Goal: Task Accomplishment & Management: Manage account settings

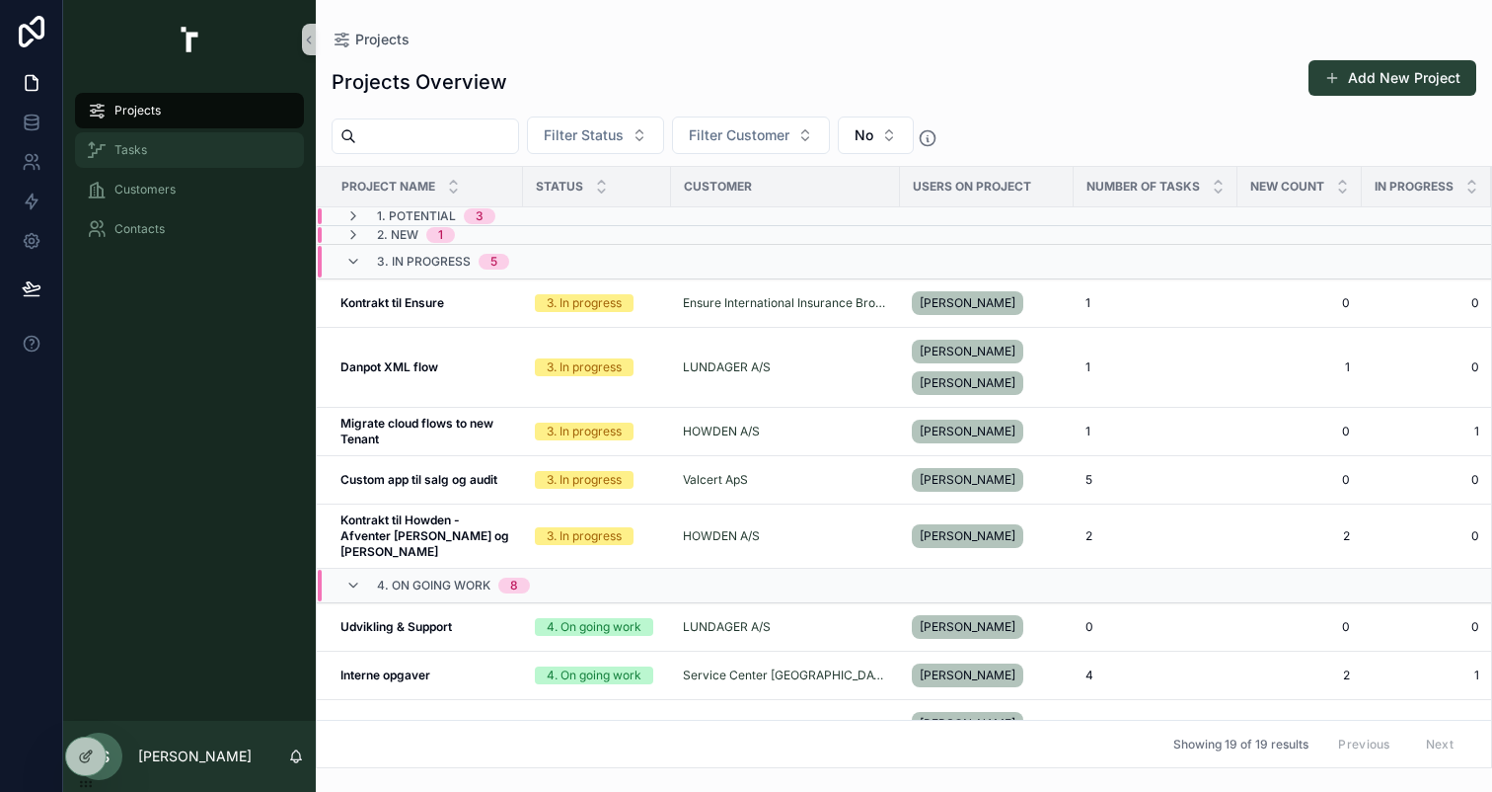
click at [194, 147] on div "Tasks" at bounding box center [189, 150] width 205 height 32
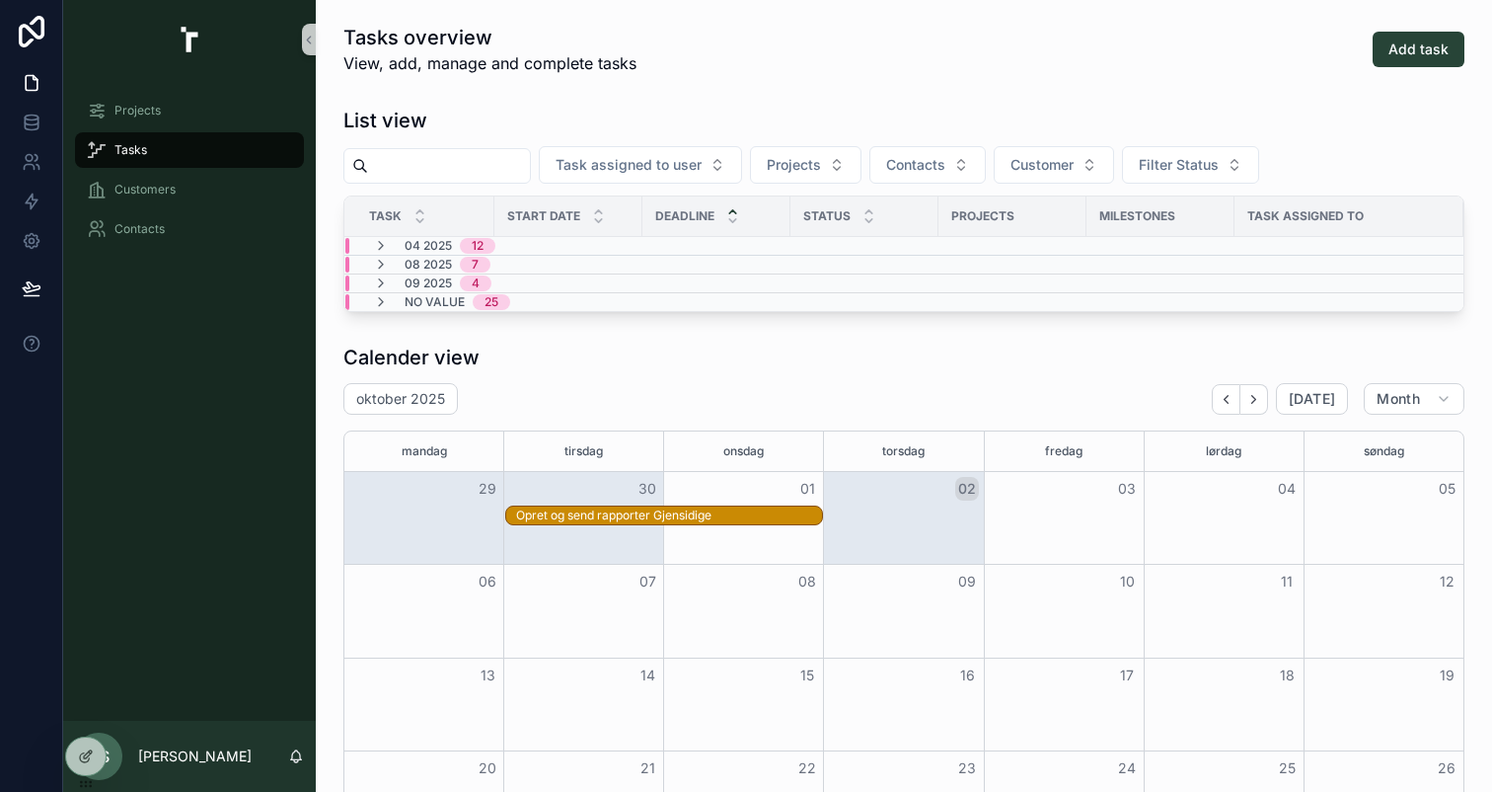
click at [696, 513] on div "Opret og send rapporter Gjensidige" at bounding box center [669, 515] width 306 height 16
click at [650, 515] on div "Opret og send rapporter Gjensidige" at bounding box center [669, 515] width 306 height 16
click at [193, 108] on div "Projects" at bounding box center [189, 111] width 205 height 32
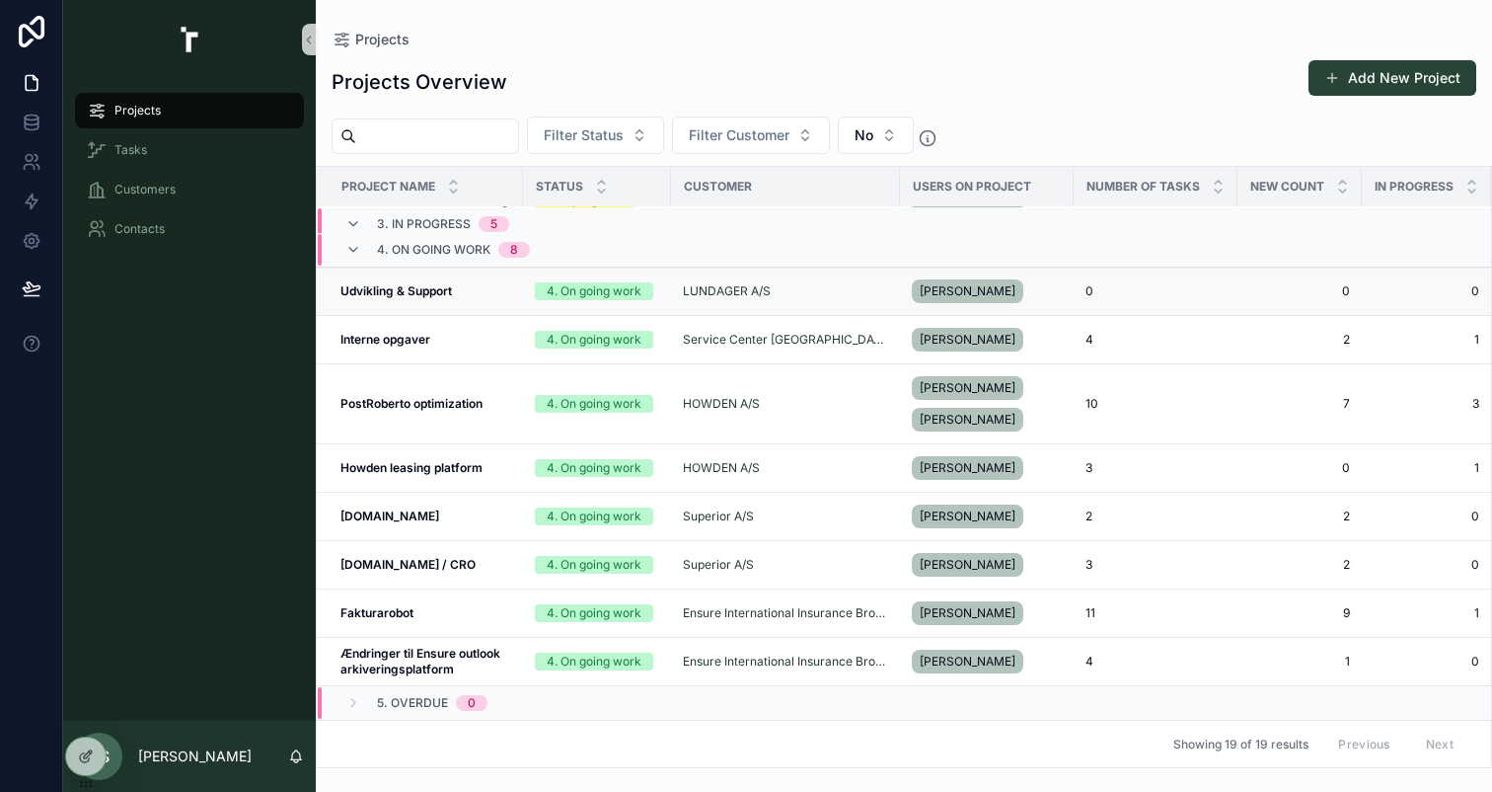
scroll to position [341, 0]
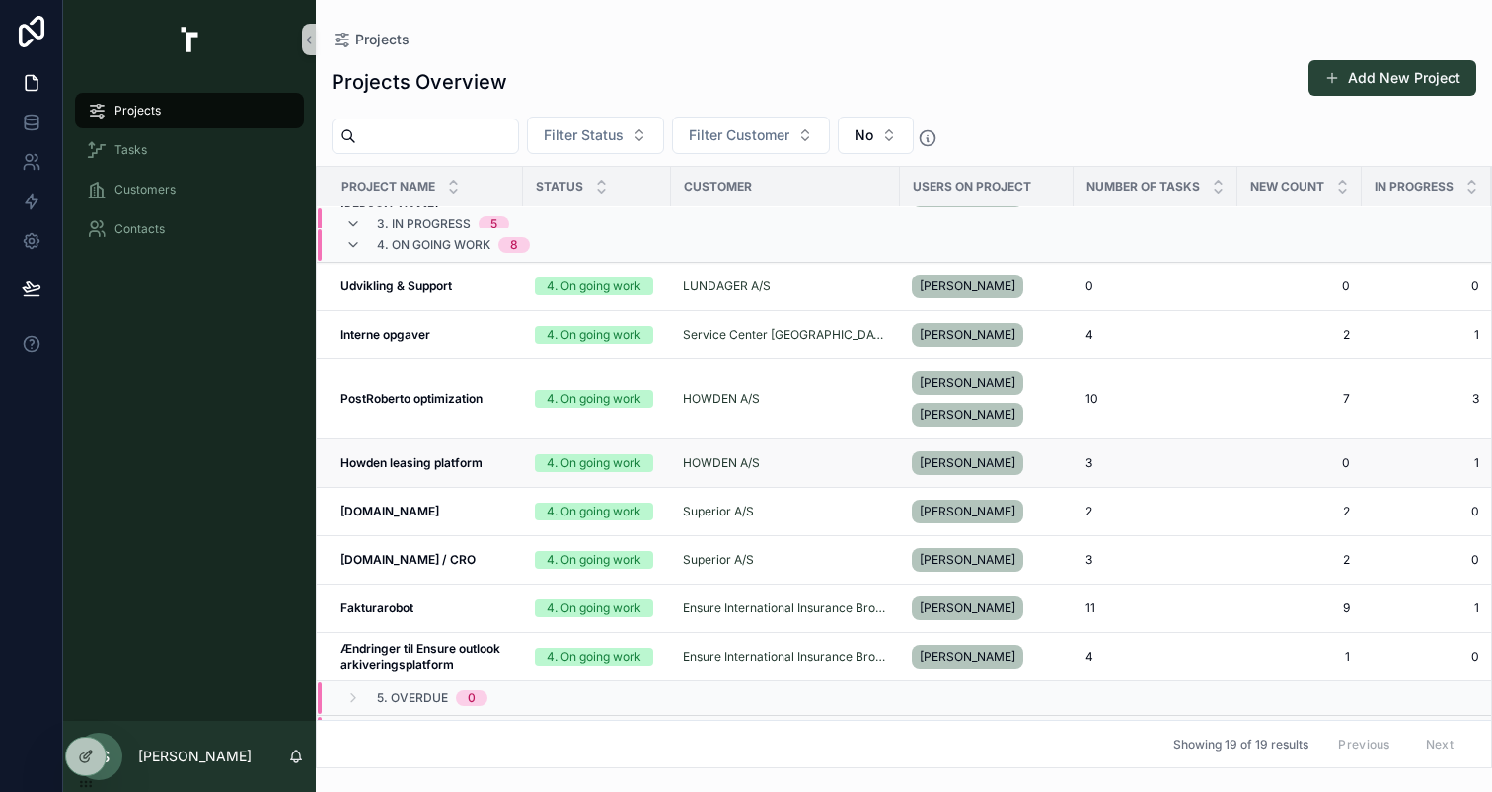
click at [380, 455] on strong "Howden leasing platform" at bounding box center [412, 462] width 142 height 15
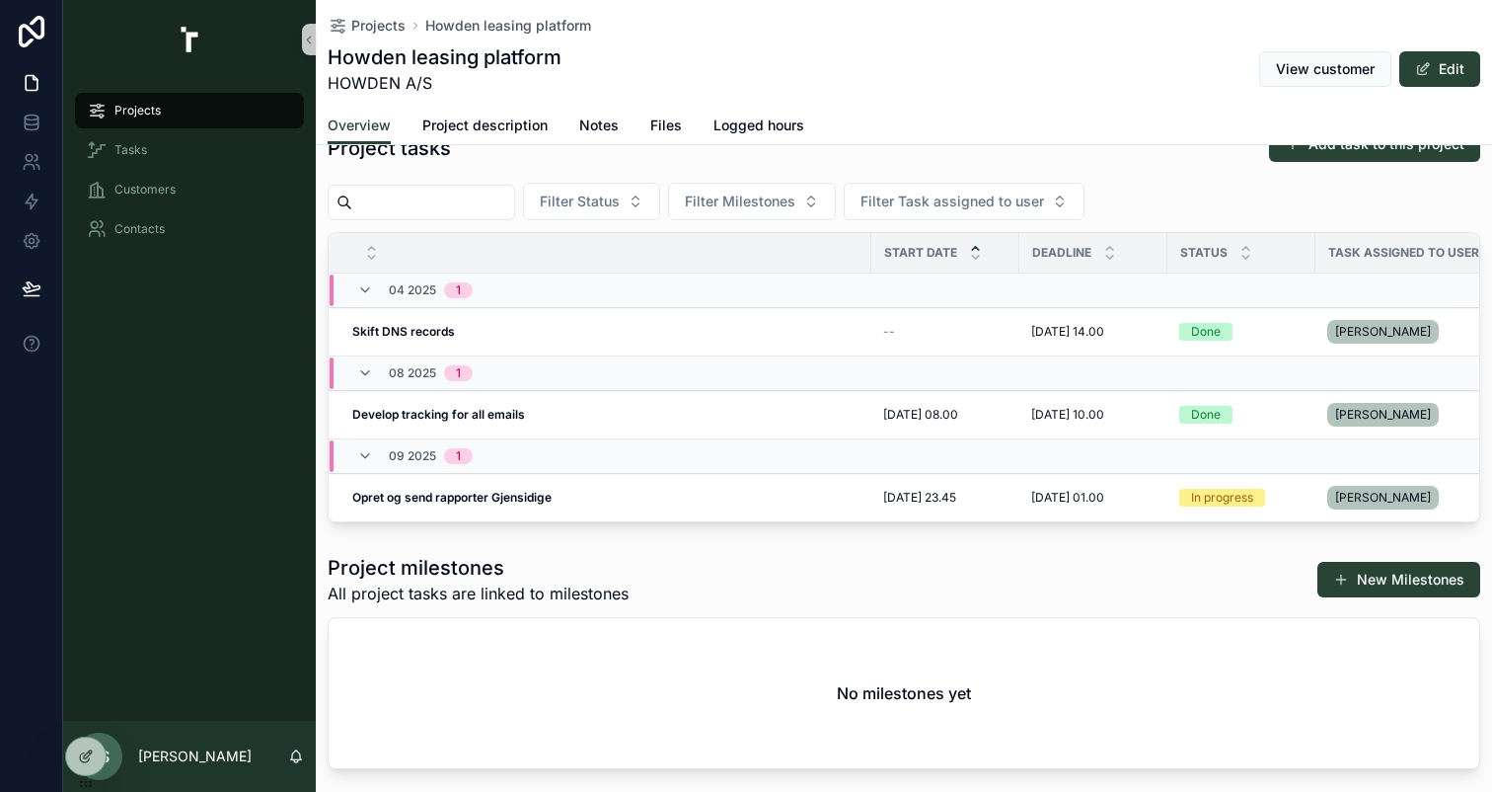
scroll to position [188, 0]
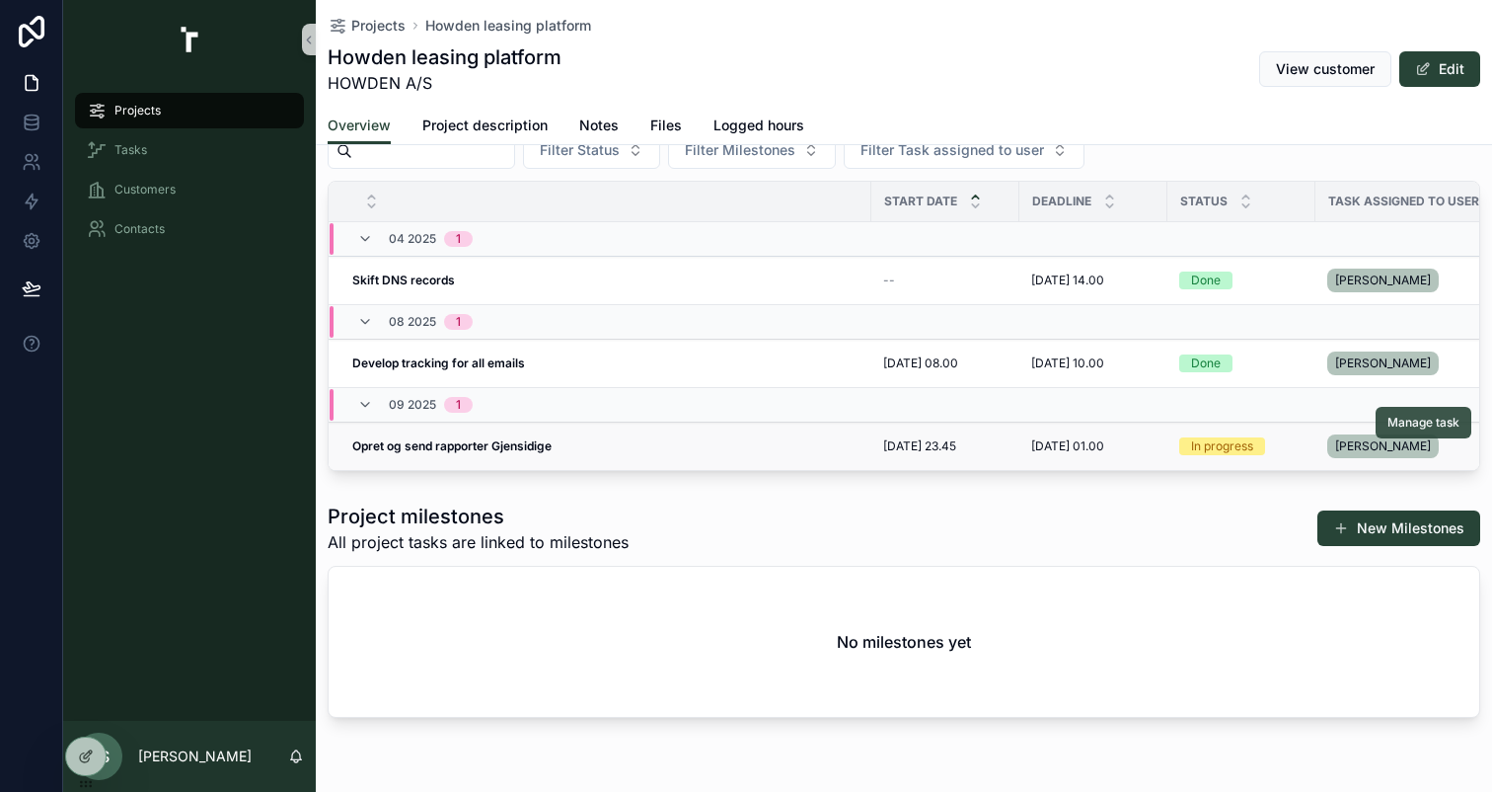
click at [1405, 426] on span "Manage task" at bounding box center [1424, 423] width 72 height 16
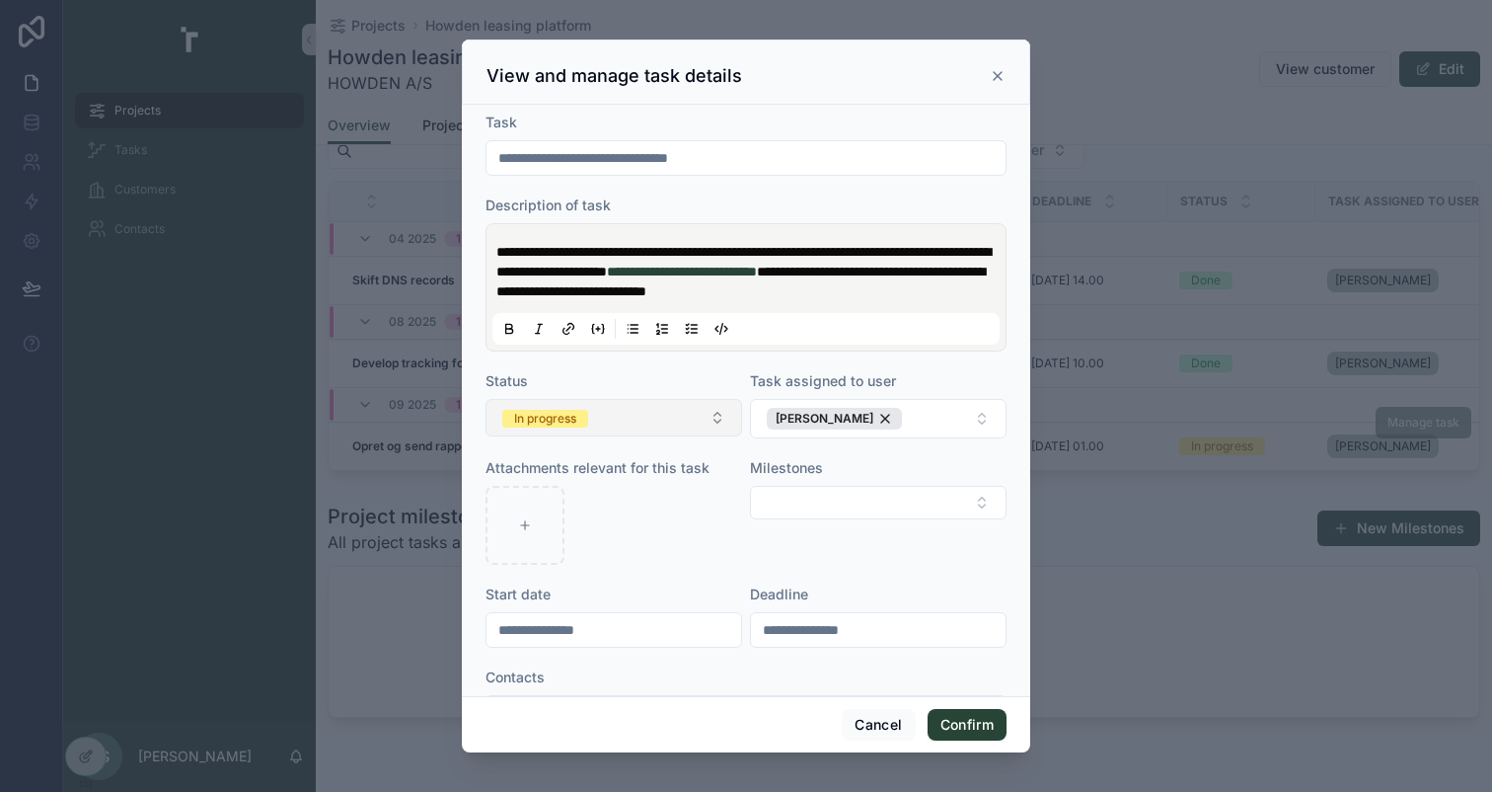
scroll to position [87, 0]
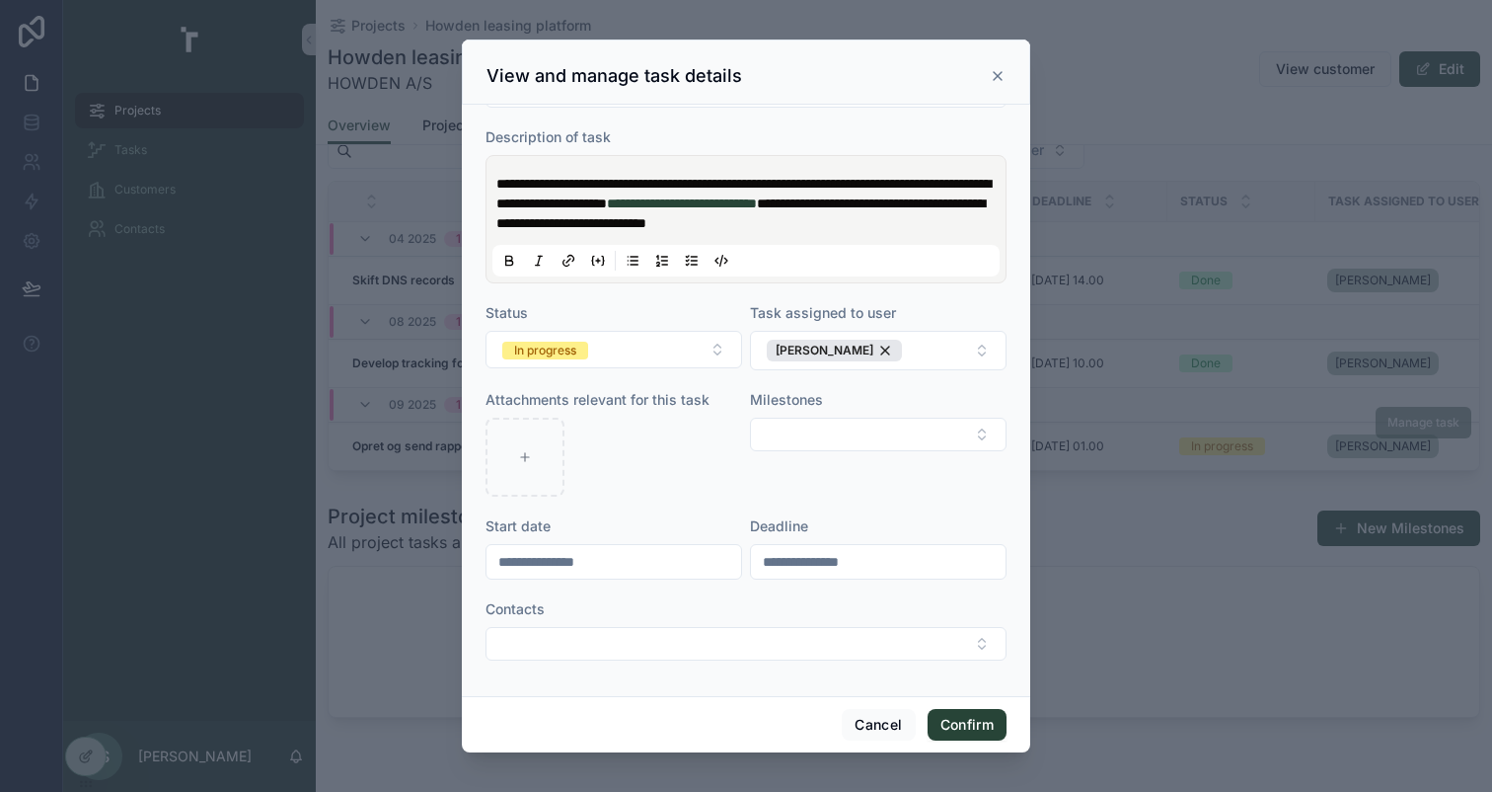
click at [625, 566] on input "**********" at bounding box center [614, 562] width 255 height 28
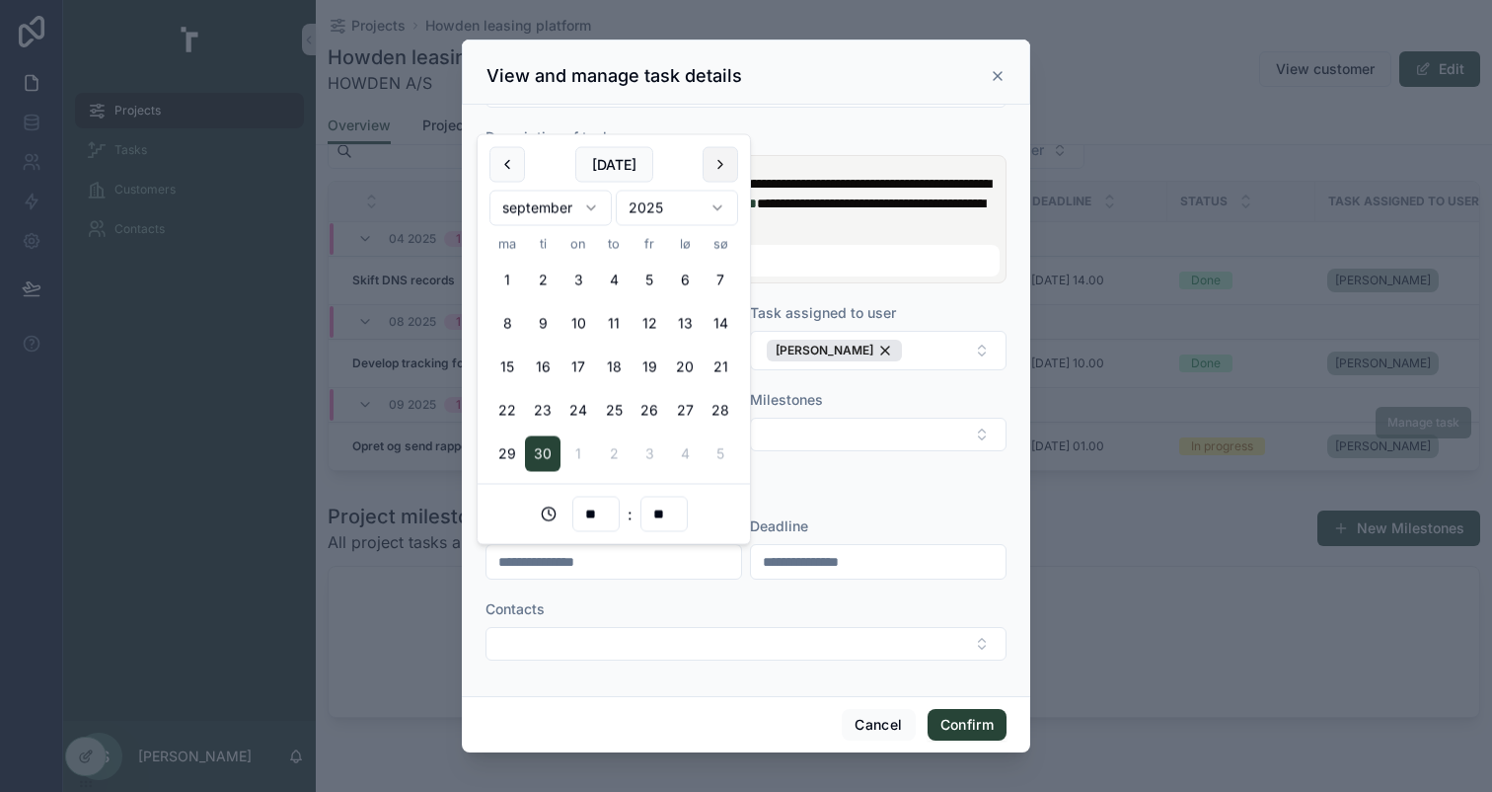
click at [711, 167] on button at bounding box center [721, 165] width 36 height 36
click at [638, 446] on button "31" at bounding box center [650, 454] width 36 height 36
type input "**********"
click at [844, 469] on div "Milestones" at bounding box center [878, 443] width 257 height 107
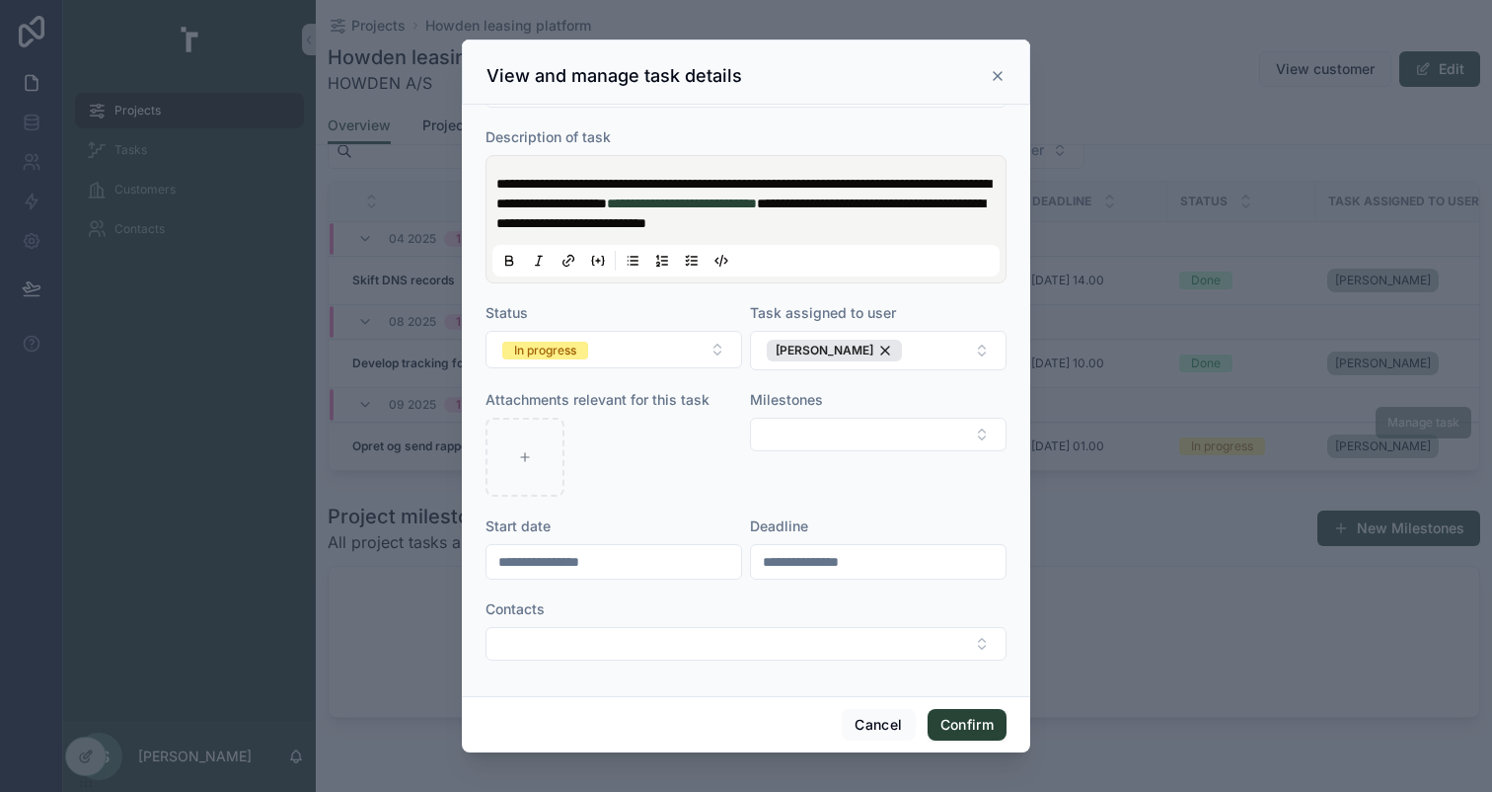
click at [822, 557] on input "**********" at bounding box center [878, 562] width 255 height 28
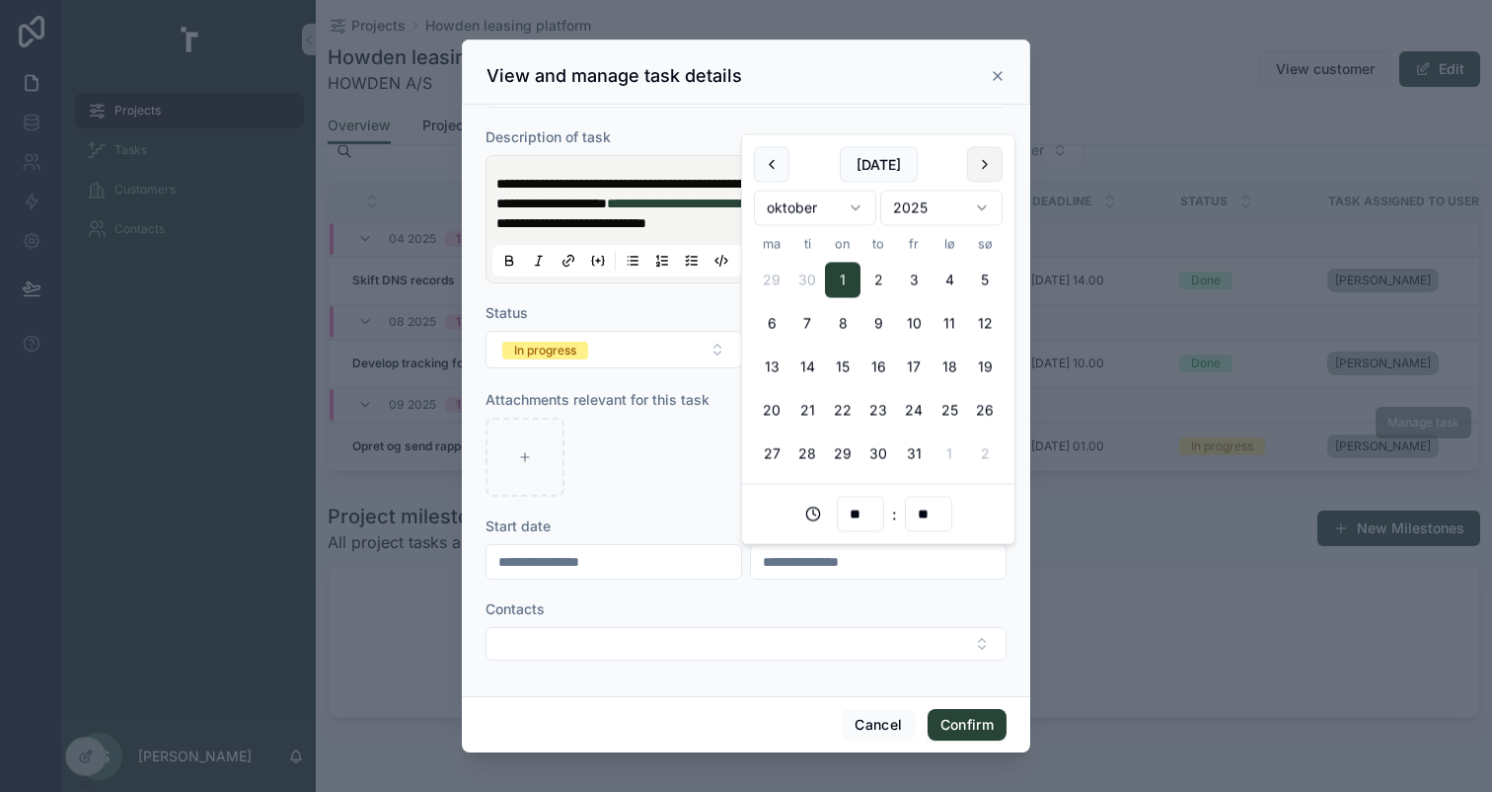
click at [992, 161] on button at bounding box center [985, 165] width 36 height 36
click at [945, 272] on button "1" at bounding box center [950, 281] width 36 height 36
type input "**********"
click at [664, 462] on div at bounding box center [614, 457] width 257 height 79
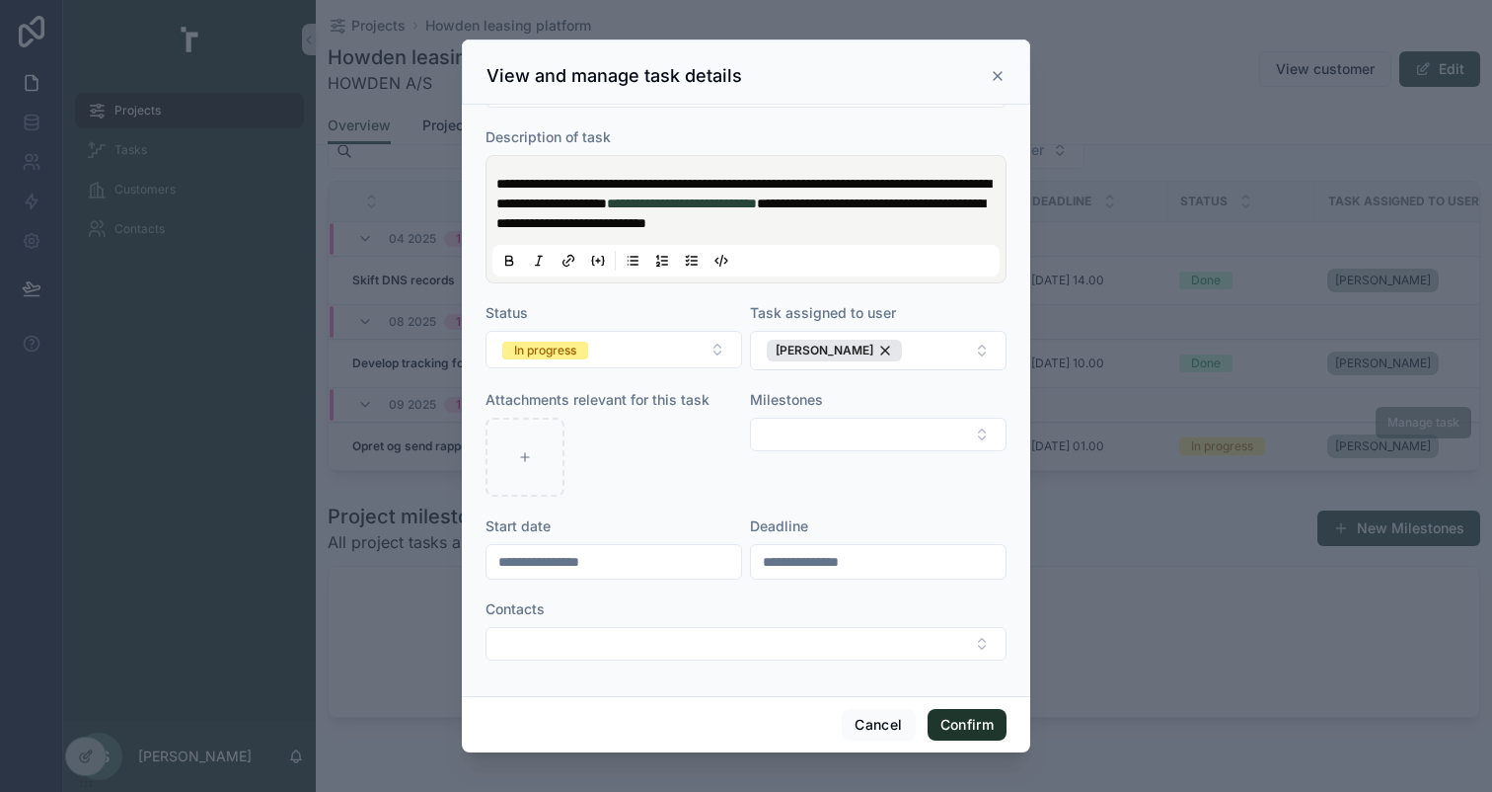
click at [956, 726] on button "Confirm" at bounding box center [967, 725] width 79 height 32
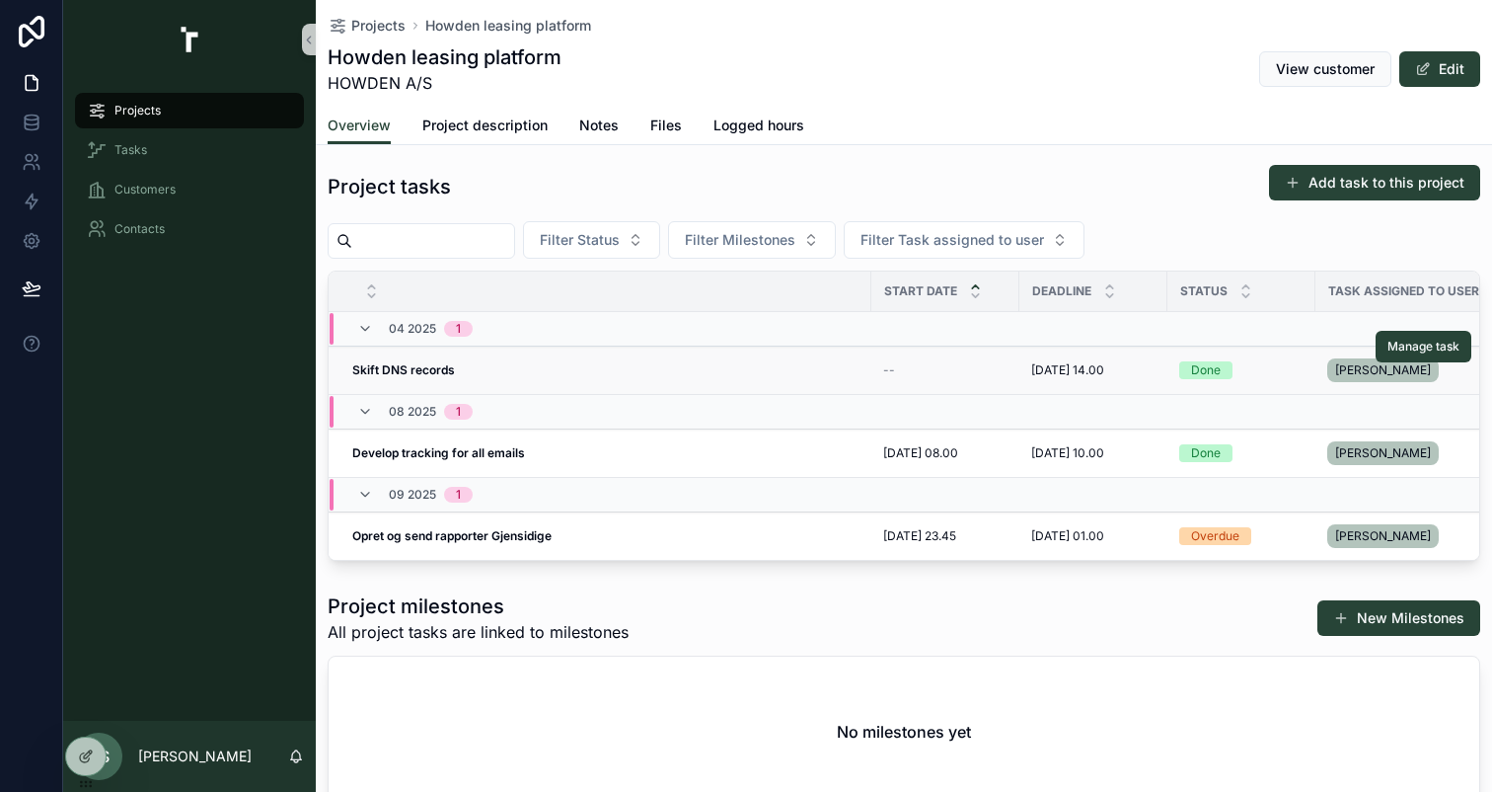
scroll to position [0, 0]
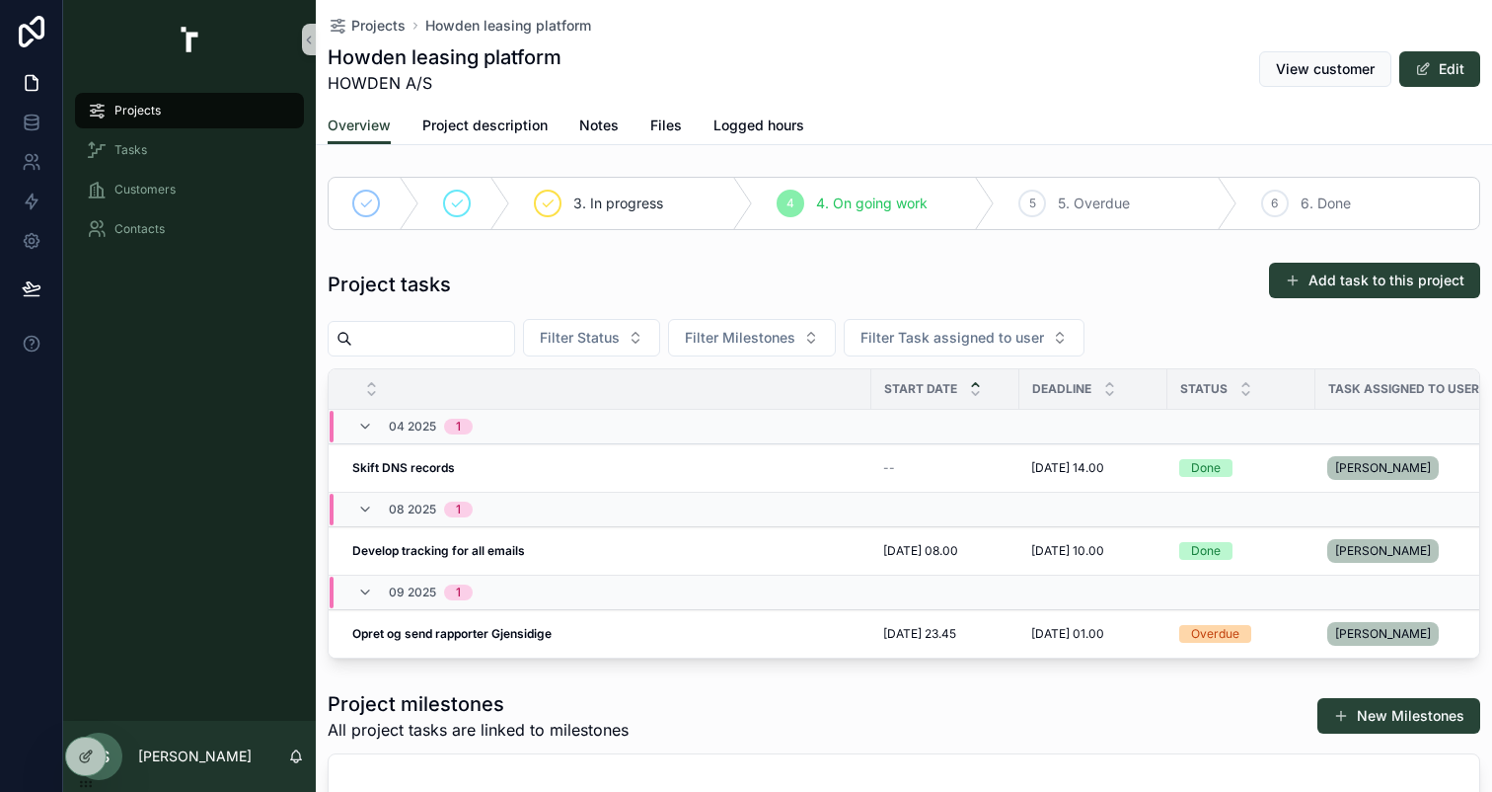
click at [822, 272] on div "Project tasks Add task to this project" at bounding box center [904, 284] width 1153 height 45
click at [1106, 92] on div "Howden leasing platform HOWDEN A/S View customer Edit" at bounding box center [904, 68] width 1153 height 51
